Goal: Task Accomplishment & Management: Complete application form

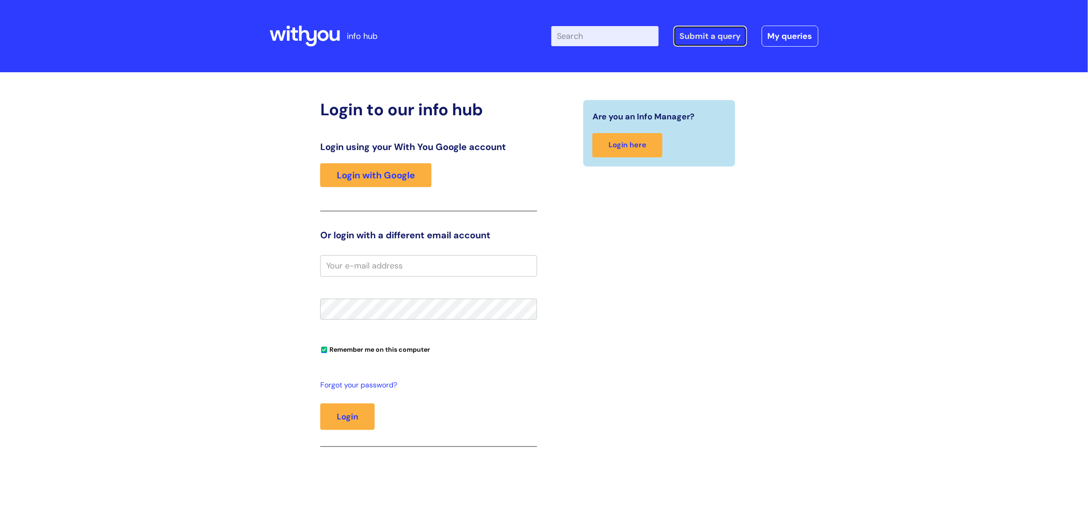
click at [719, 35] on link "Submit a query" at bounding box center [711, 36] width 74 height 21
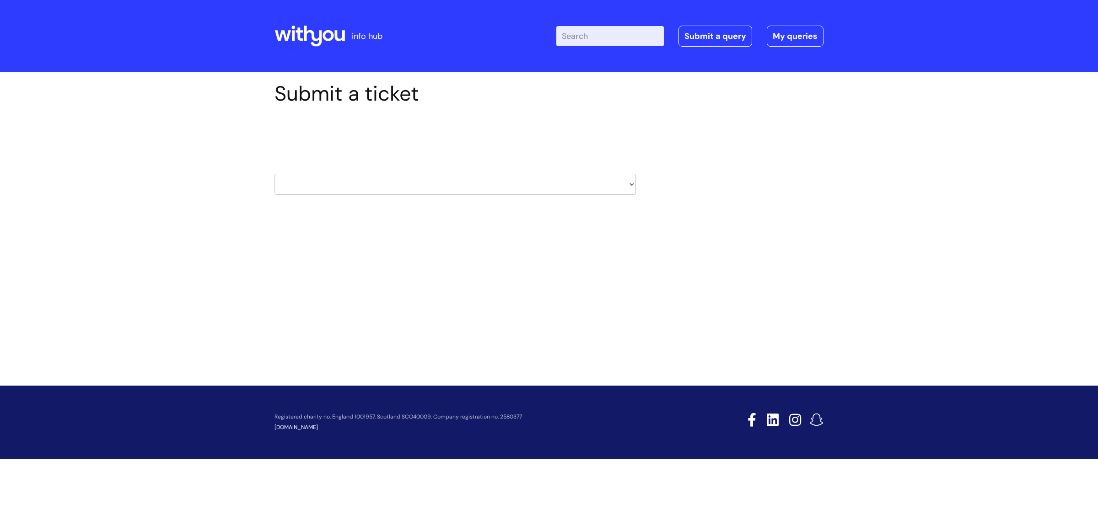
click at [631, 179] on select "HR / People IT and Support Clinical Drug Alerts Finance Accounts Data Support T…" at bounding box center [456, 184] width 362 height 21
select select "it_and_support"
click at [275, 174] on select "HR / People IT and Support Clinical Drug Alerts Finance Accounts Data Support T…" at bounding box center [456, 184] width 362 height 21
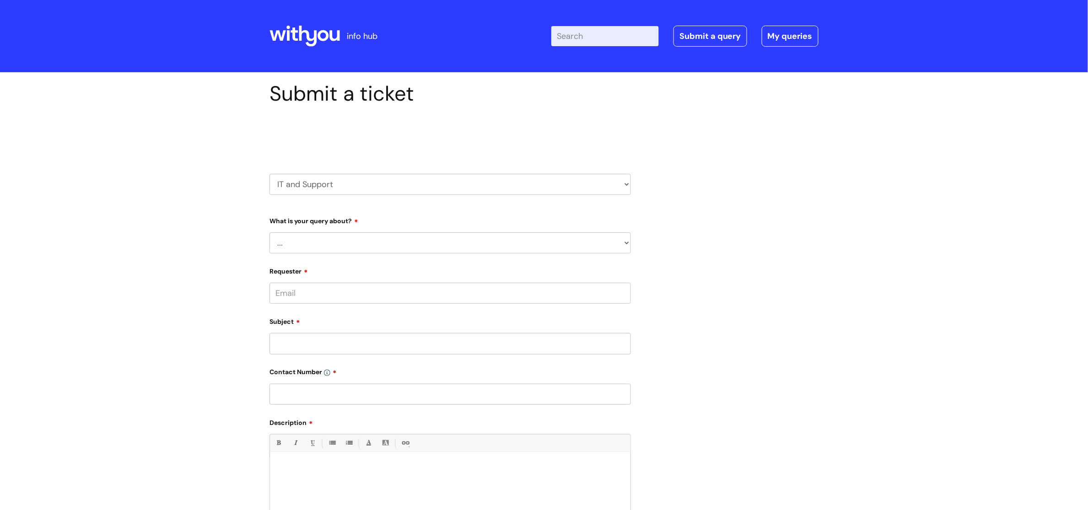
click at [402, 239] on select "... Mobile Phone Reset & MFA Accounts, Starters and Leavers IT Hardware issue I…" at bounding box center [451, 242] width 362 height 21
select select "System/software"
click at [270, 232] on select "... Mobile Phone Reset & MFA Accounts, Starters and Leavers IT Hardware issue I…" at bounding box center [451, 242] width 362 height 21
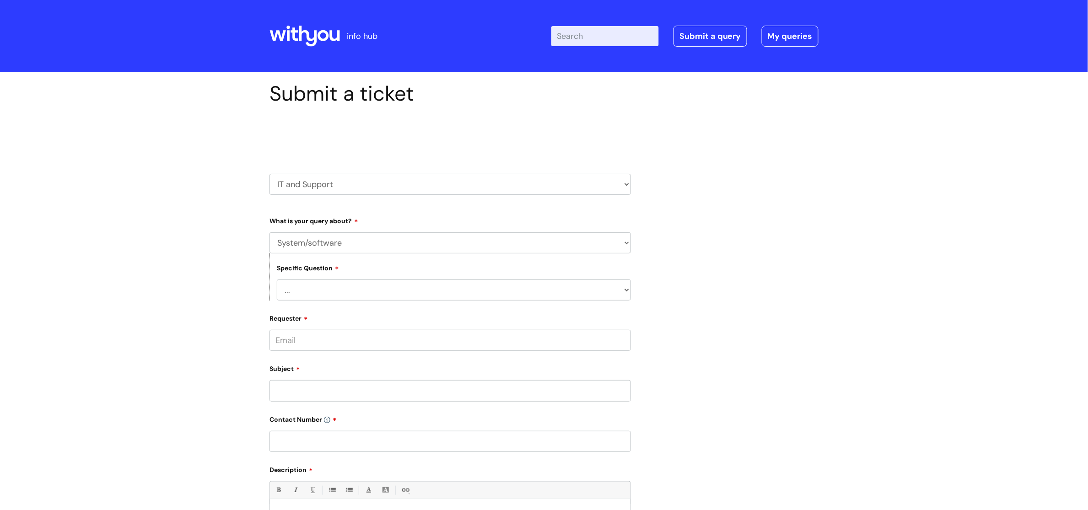
click at [456, 291] on select "... Halo PCMIS Iaptus NHS Email CJSM Email Mitel Another System Google (Workspa…" at bounding box center [454, 290] width 354 height 21
select select "Another System"
click at [277, 280] on select "... Halo PCMIS Iaptus NHS Email CJSM Email Mitel Another System Google (Workspa…" at bounding box center [454, 290] width 354 height 21
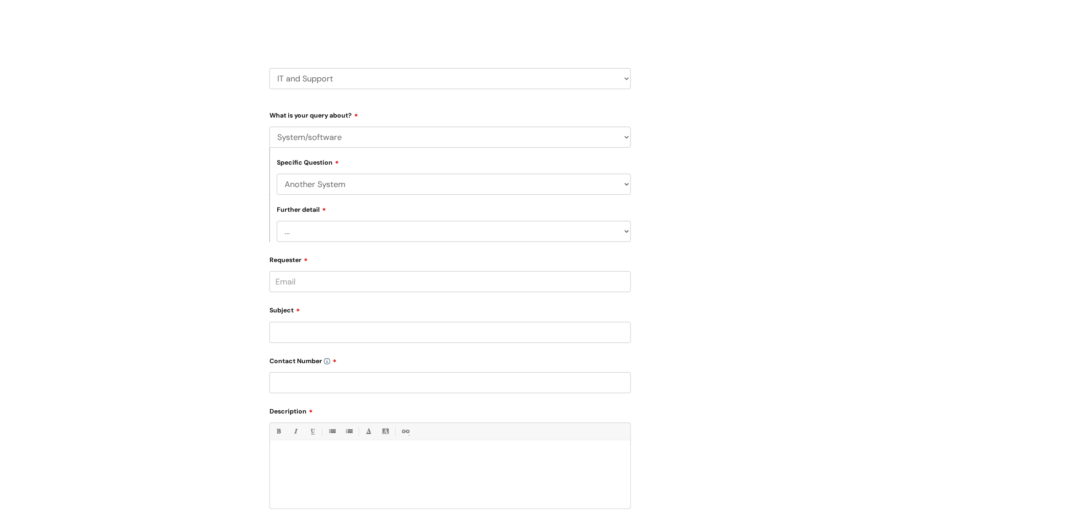
scroll to position [127, 0]
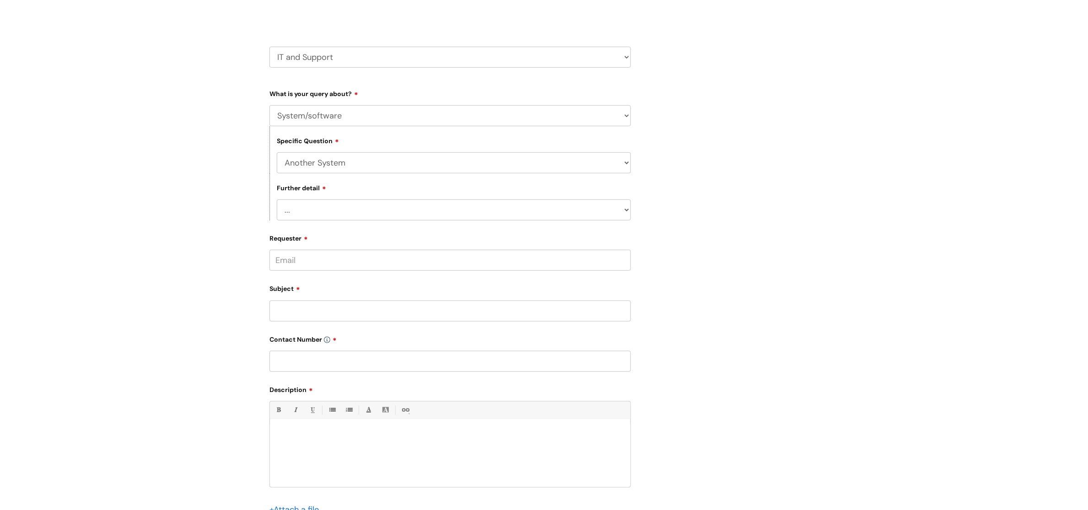
click at [625, 206] on select "... I’ve got a login issue Something else" at bounding box center [454, 210] width 354 height 21
select select "Something else"
click at [277, 200] on select "... I’ve got a login issue Something else" at bounding box center [454, 210] width 354 height 21
click at [359, 266] on input "Requester" at bounding box center [451, 260] width 362 height 21
type input "tracey.pilkington@wearewithyou.org.uk"
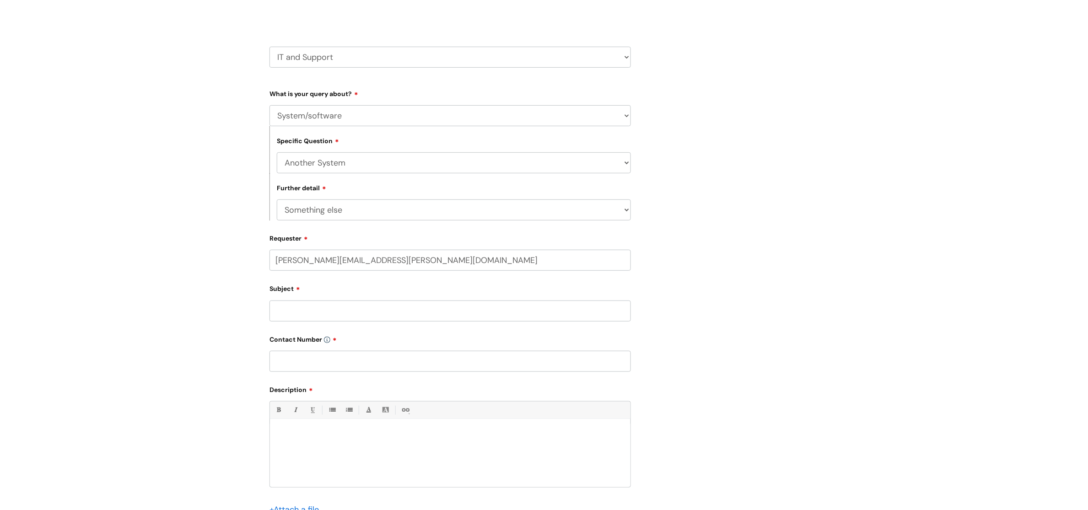
click at [376, 304] on div "Subject" at bounding box center [451, 301] width 362 height 41
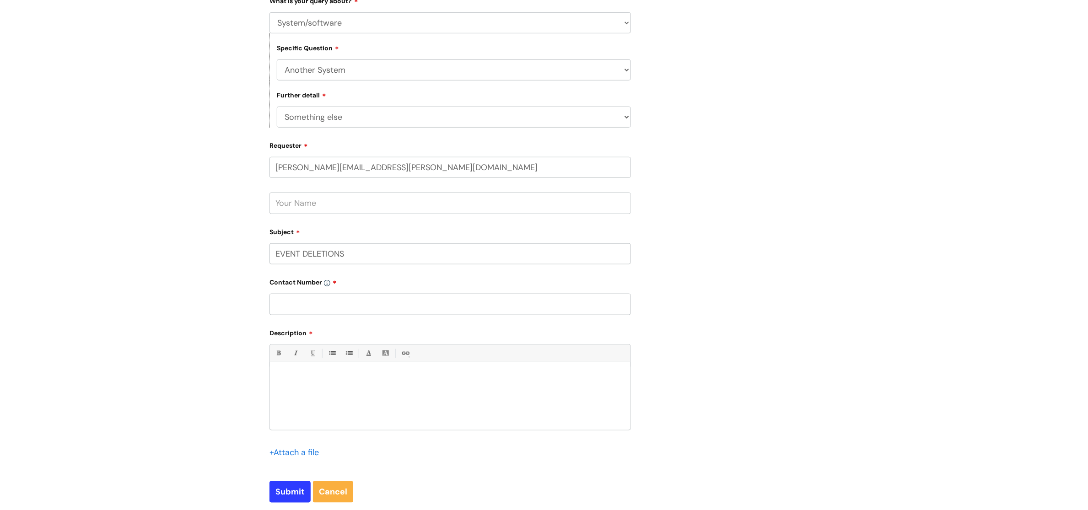
scroll to position [223, 0]
click at [383, 257] on input "EVENT DELETIONS" at bounding box center [451, 251] width 362 height 21
type input "E"
click at [383, 257] on input "Subject" at bounding box center [451, 251] width 362 height 21
type input "CAN MODALITY BE OPENED BY YOU AND BACK DATED."
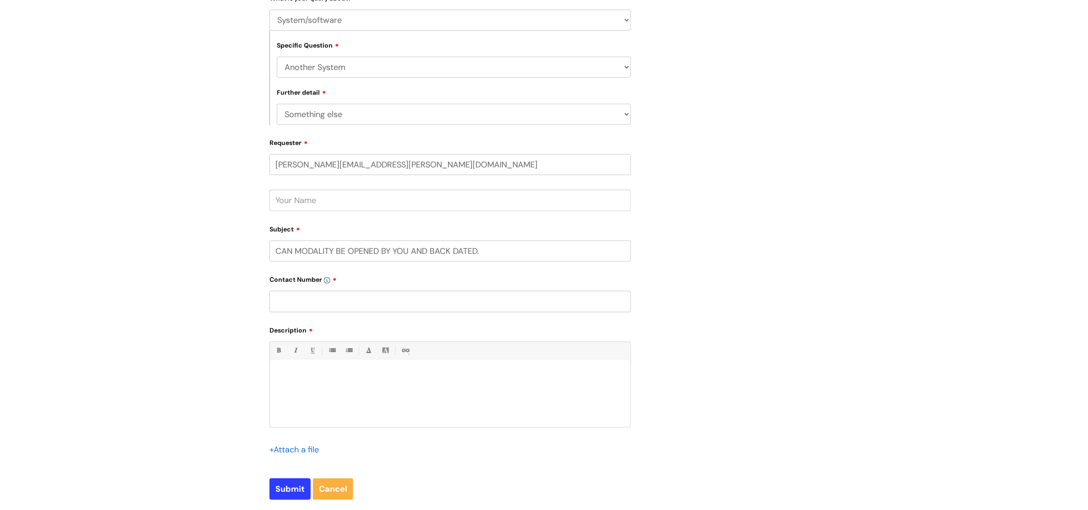
click at [290, 379] on p at bounding box center [450, 375] width 347 height 8
click at [340, 300] on input "text" at bounding box center [451, 301] width 362 height 21
drag, startPoint x: 340, startPoint y: 300, endPoint x: 349, endPoint y: 330, distance: 31.4
click at [349, 330] on form "Type Of Request ... Accounts (Finance) Alerts! (For clinical team) Data Protect…" at bounding box center [451, 245] width 362 height 510
click at [298, 373] on p at bounding box center [450, 375] width 347 height 8
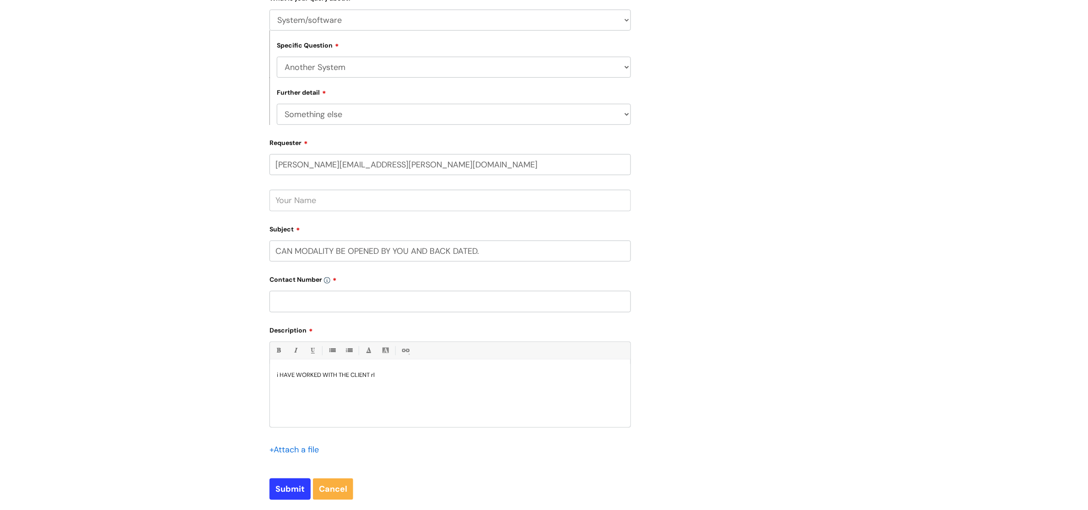
click at [385, 378] on p "i HAVE WORKED WITH THE CLIENT rl" at bounding box center [450, 375] width 347 height 8
click at [379, 378] on p "i HAVE WORKED WITH THE CLIENT RL SINCE 15/10/2024 AND NEVER OPENED THE MODALITY…" at bounding box center [450, 375] width 347 height 8
click at [582, 375] on p "i HAVE WORKED WITH THE CLIENT RL 293206 SINCE 15/10/2024 AND NEVER OPENED THE M…" at bounding box center [450, 375] width 347 height 8
click at [639, 442] on div "Submit a ticket Select issue type HR / People IT and Support Clinical Drug Aler…" at bounding box center [544, 187] width 563 height 656
click at [586, 381] on div "i HAVE WORKED WITH THE CLIENT RL 293206 SINCE 15/10/2024 AND NEVER OPENED THE M…" at bounding box center [450, 395] width 361 height 63
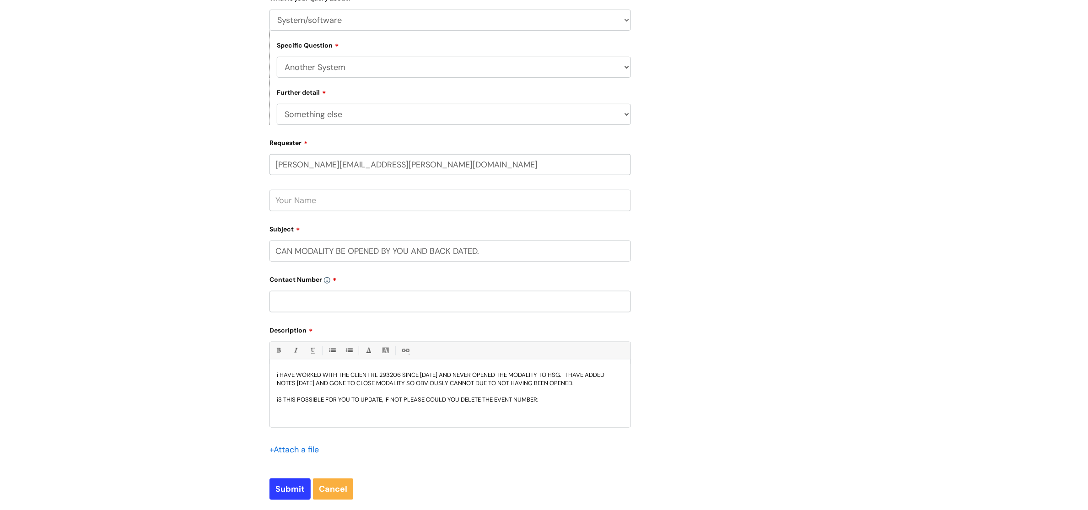
click at [545, 400] on p "iS THIS POSSIBLE FOR YOU TO UPDATE, IF NOT PLEASE COULD YOU DELETE THE EVENT NU…" at bounding box center [450, 400] width 347 height 8
click at [316, 416] on div "i HAVE WORKED WITH THE CLIENT RL 293206 SINCE 15/10/2024 AND NEVER OPENED THE M…" at bounding box center [450, 395] width 361 height 63
click at [406, 412] on p at bounding box center [450, 408] width 347 height 8
click at [400, 421] on p "hOPE THIS MAKES SENSE. tHANK YOU." at bounding box center [450, 416] width 347 height 8
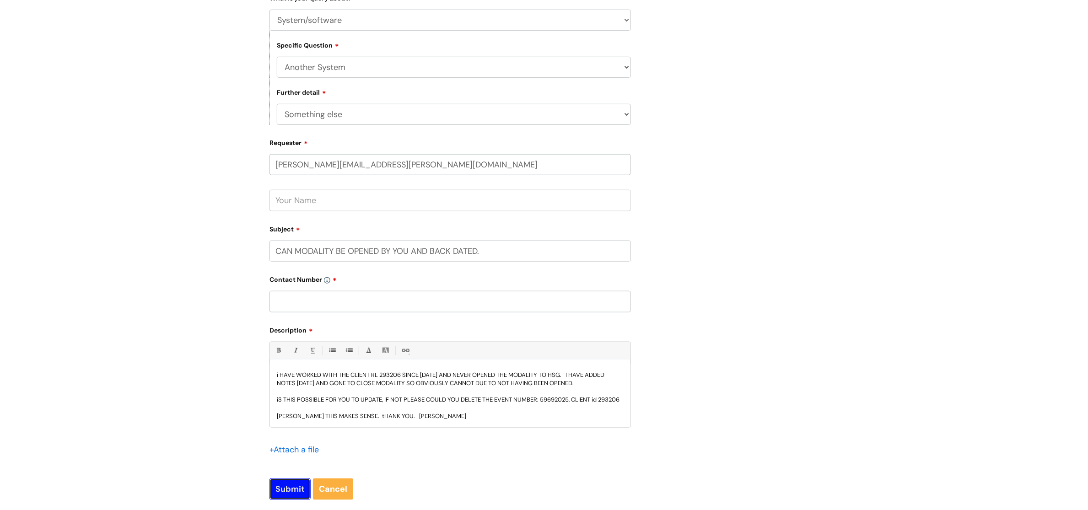
click at [296, 493] on input "Submit" at bounding box center [290, 489] width 41 height 21
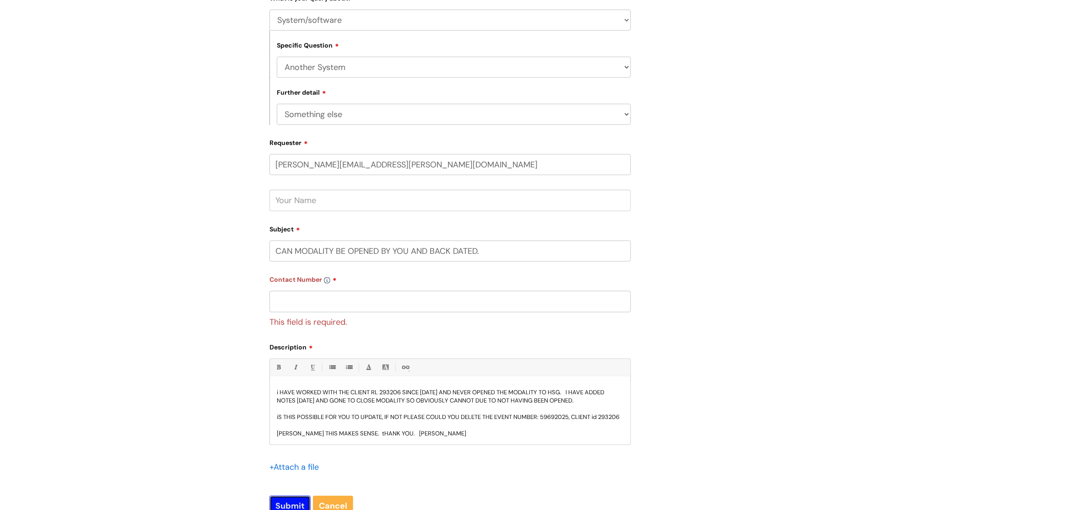
scroll to position [386, 0]
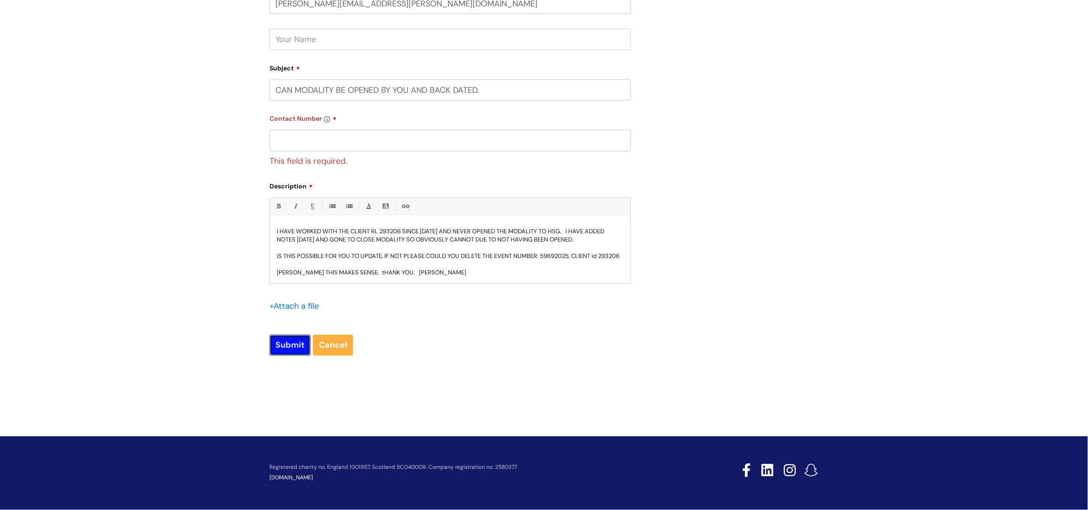
click at [287, 346] on input "Submit" at bounding box center [290, 345] width 41 height 21
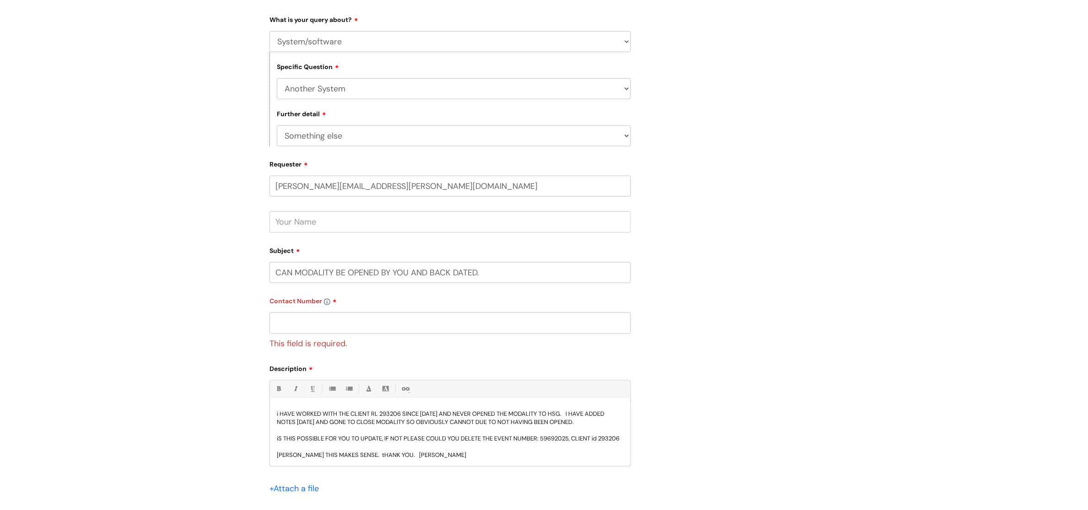
scroll to position [194, 0]
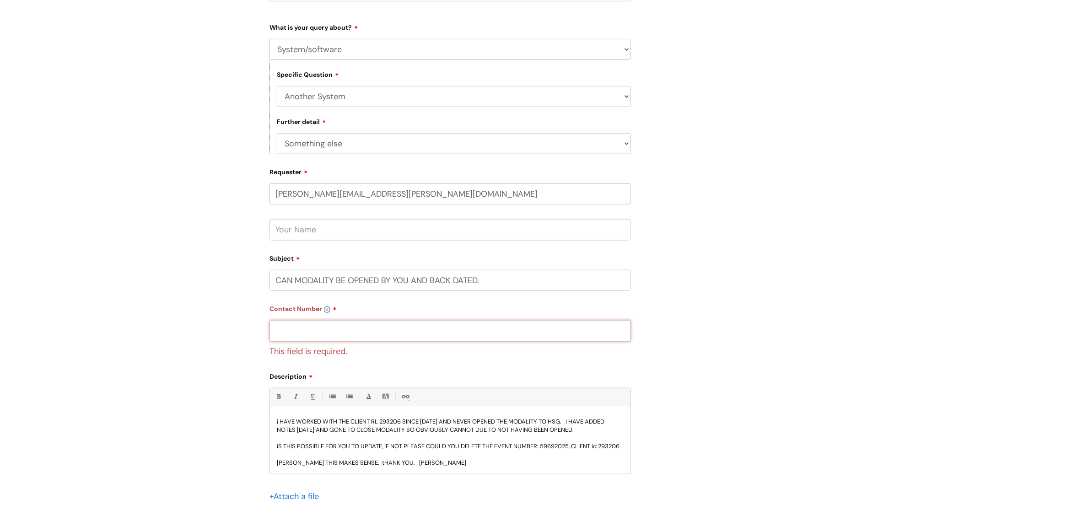
click at [304, 337] on input "text" at bounding box center [451, 330] width 362 height 21
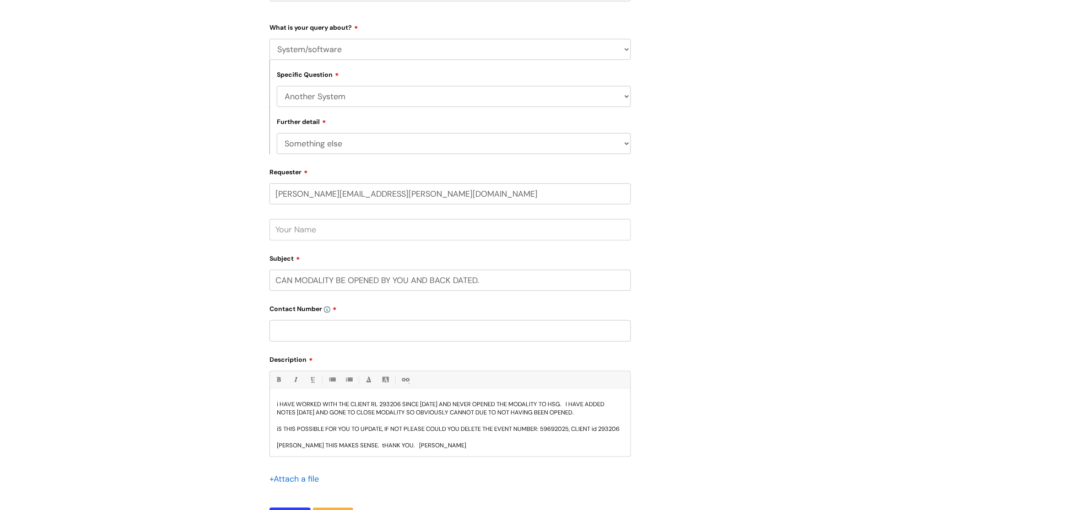
type input "07977785153"
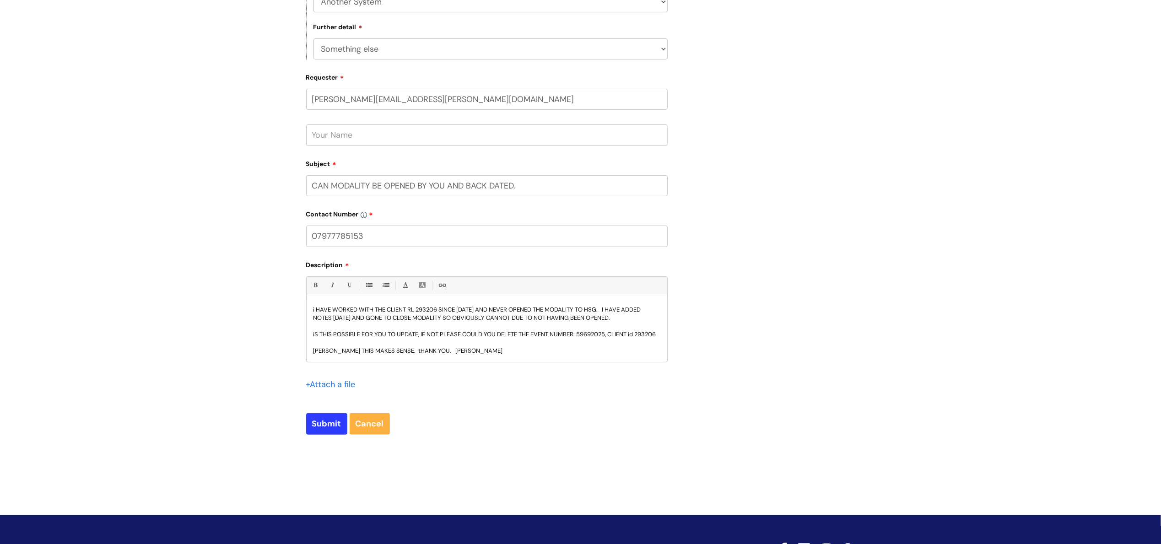
scroll to position [290, 0]
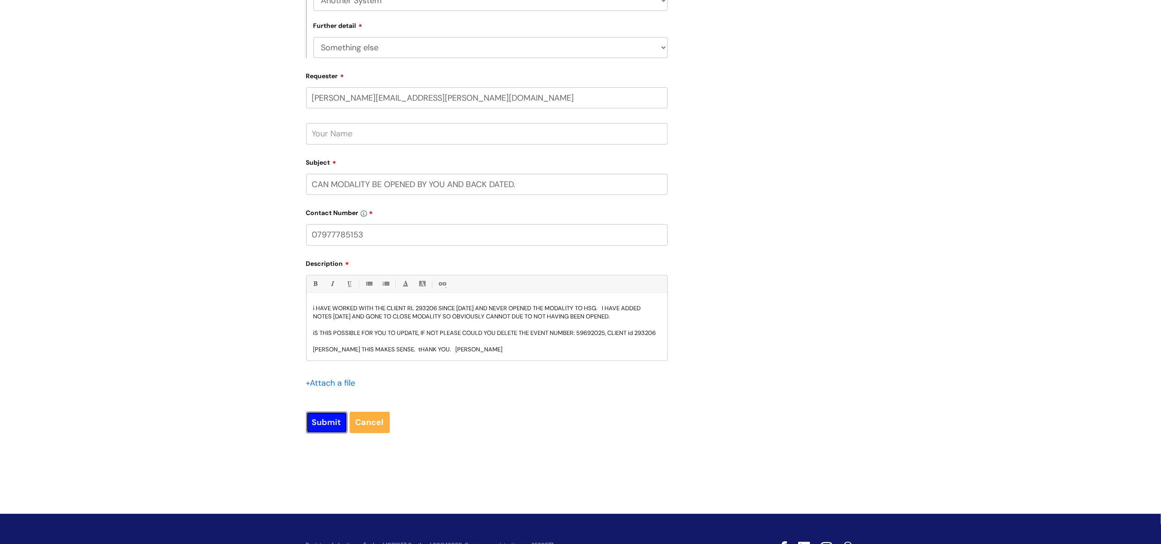
click at [321, 427] on input "Submit" at bounding box center [326, 422] width 41 height 21
type input "Please Wait..."
